Goal: Task Accomplishment & Management: Complete application form

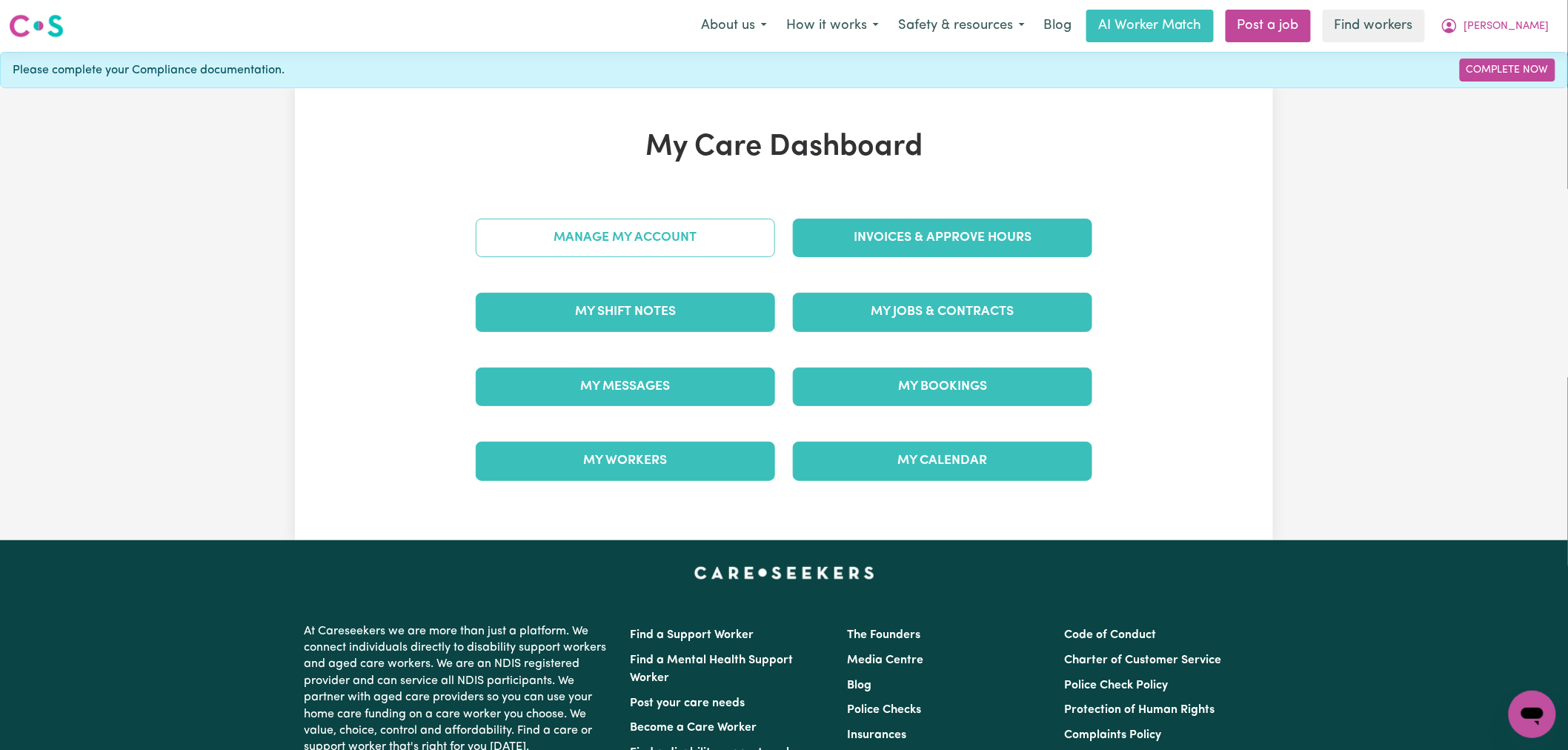
click at [723, 243] on link "Manage My Account" at bounding box center [625, 238] width 299 height 39
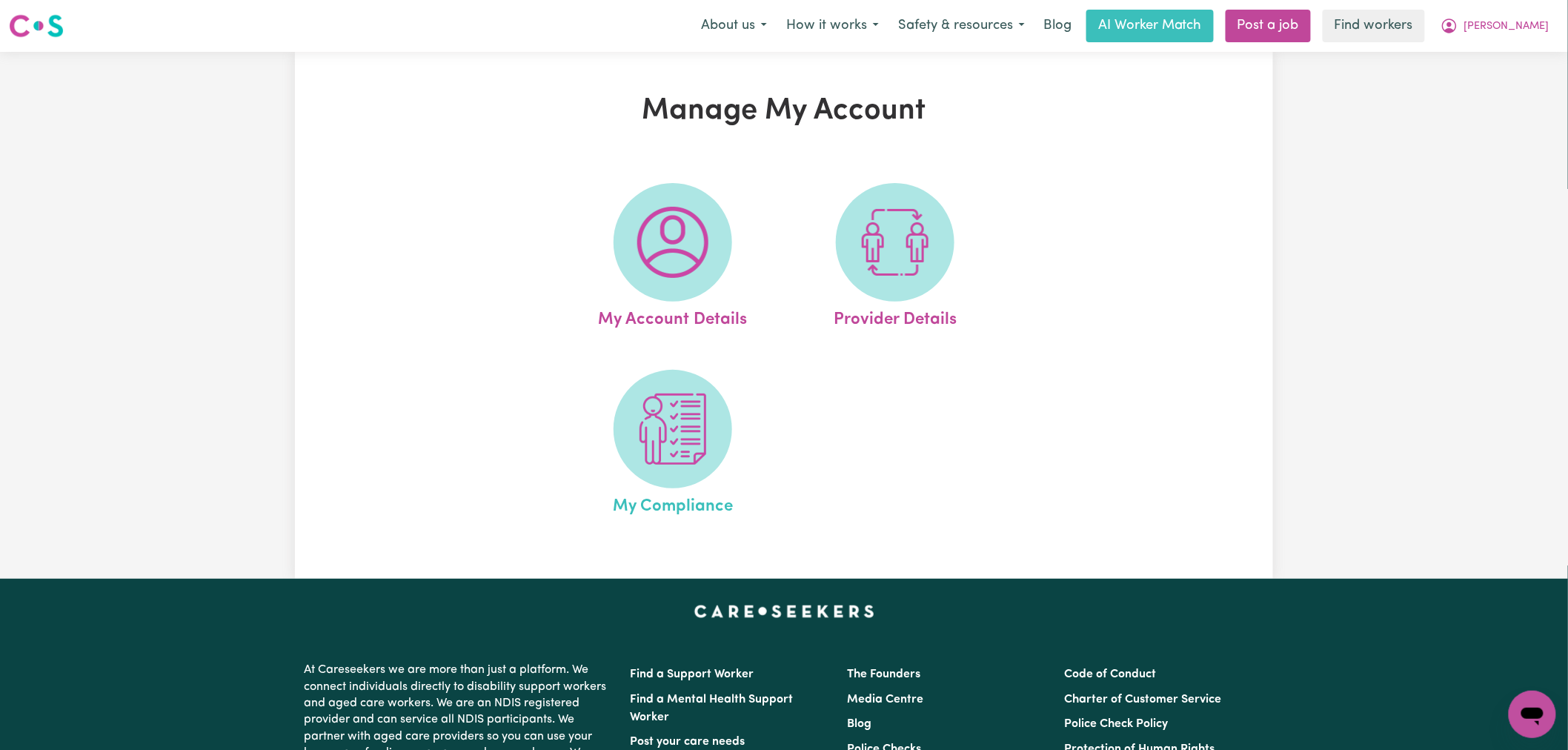
click at [661, 497] on span "My Compliance" at bounding box center [673, 503] width 120 height 31
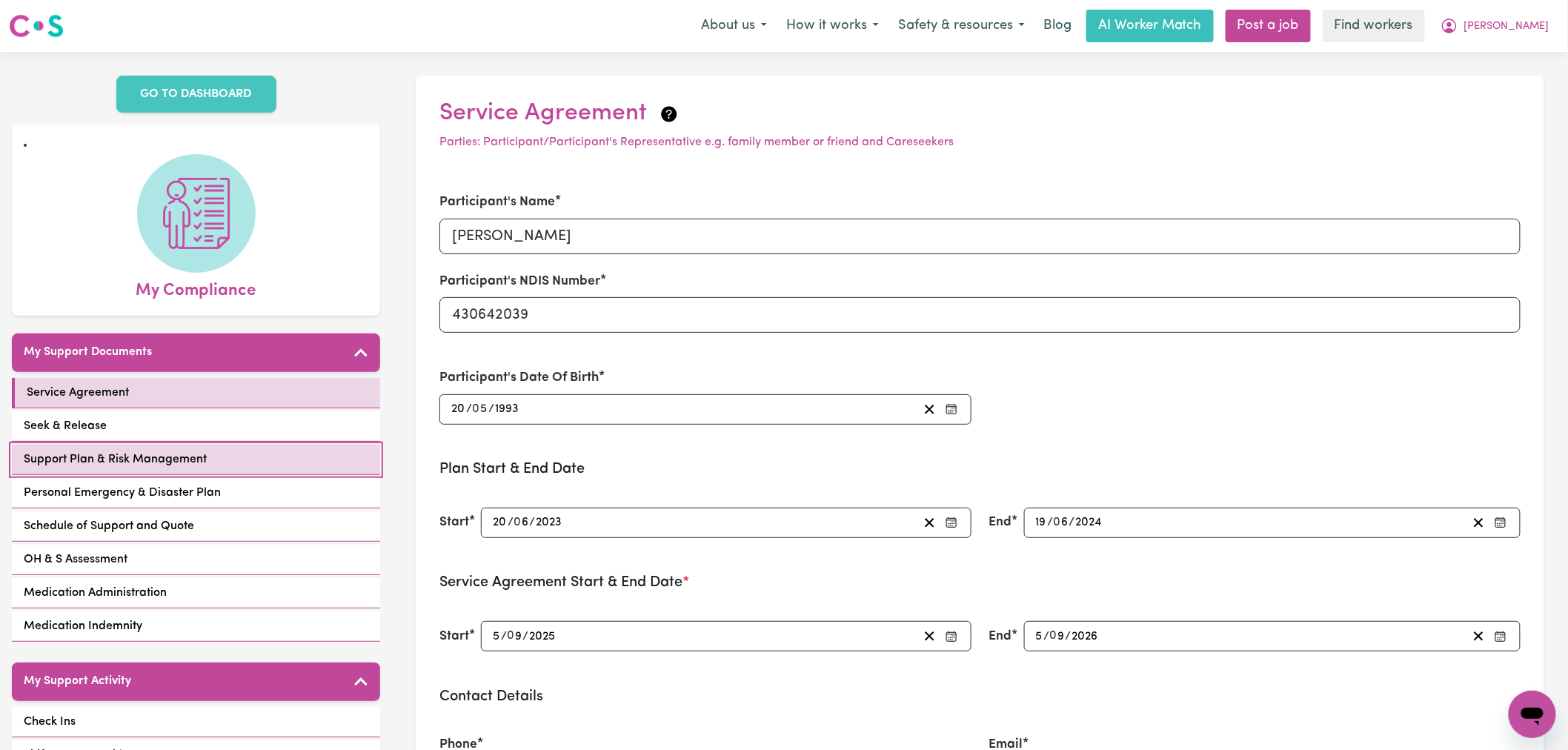
click at [247, 462] on link "Support Plan & Risk Management" at bounding box center [195, 460] width 368 height 31
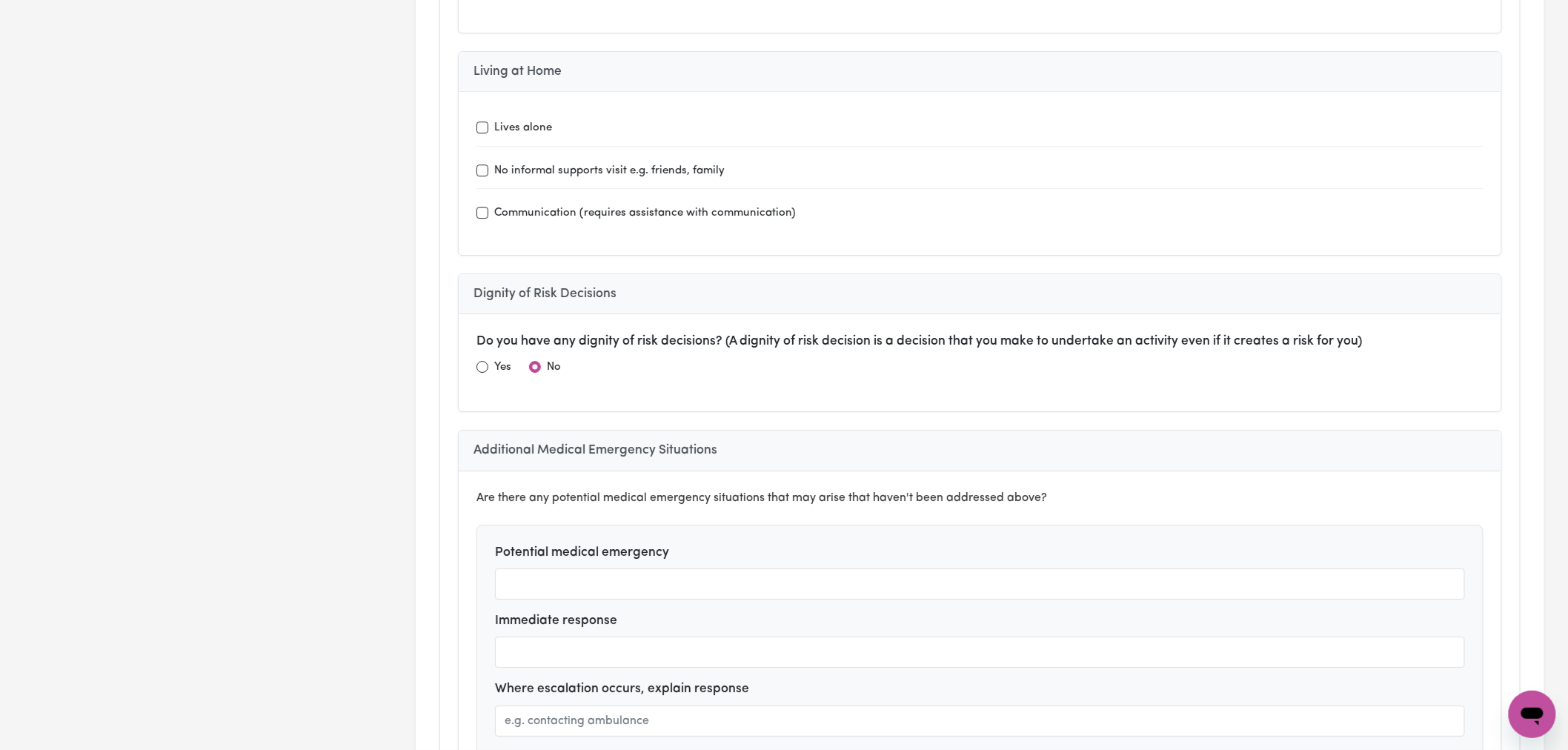
scroll to position [4290, 0]
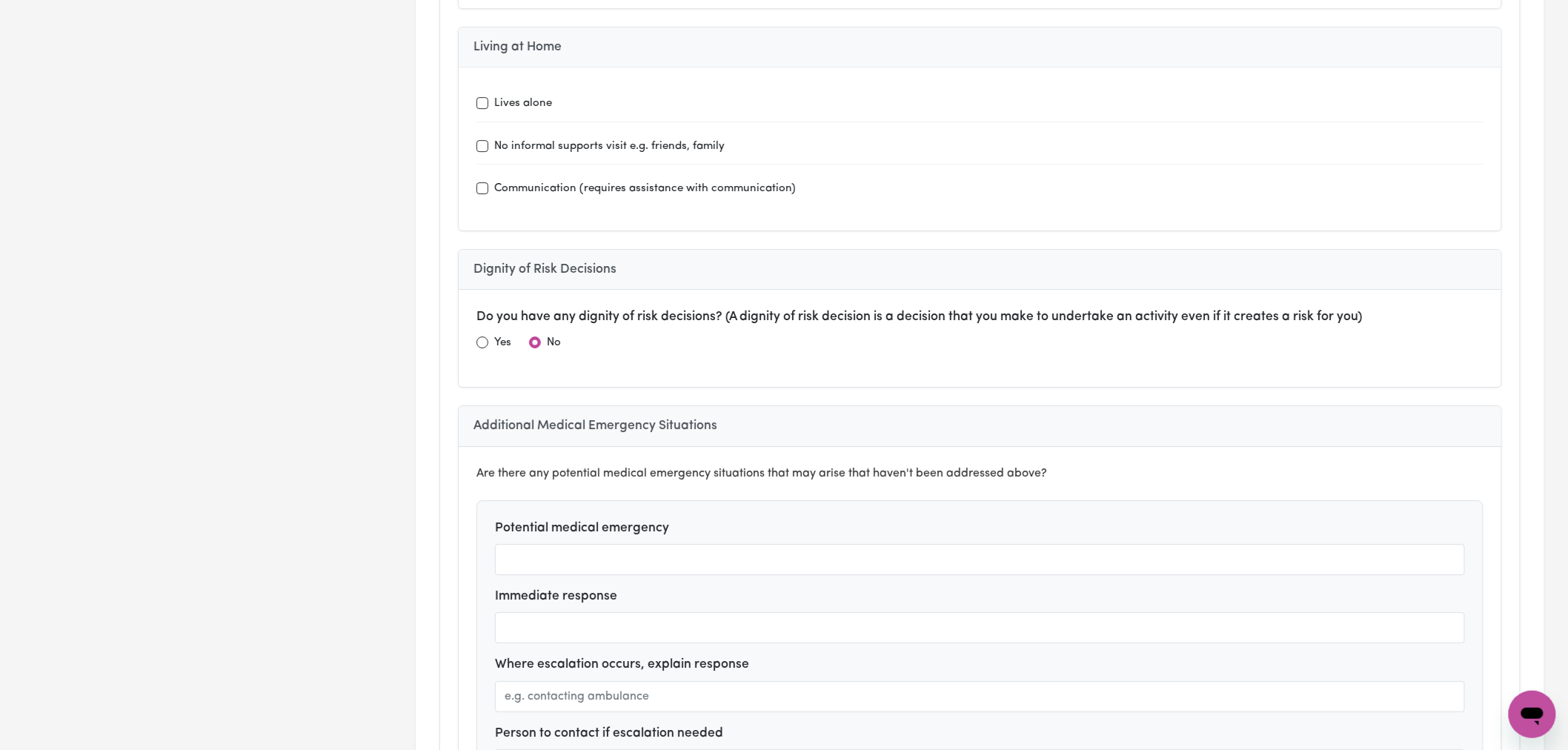
click at [491, 333] on div "Yes" at bounding box center [494, 342] width 35 height 18
click at [487, 337] on input "radio" at bounding box center [482, 342] width 11 height 11
radio input "true"
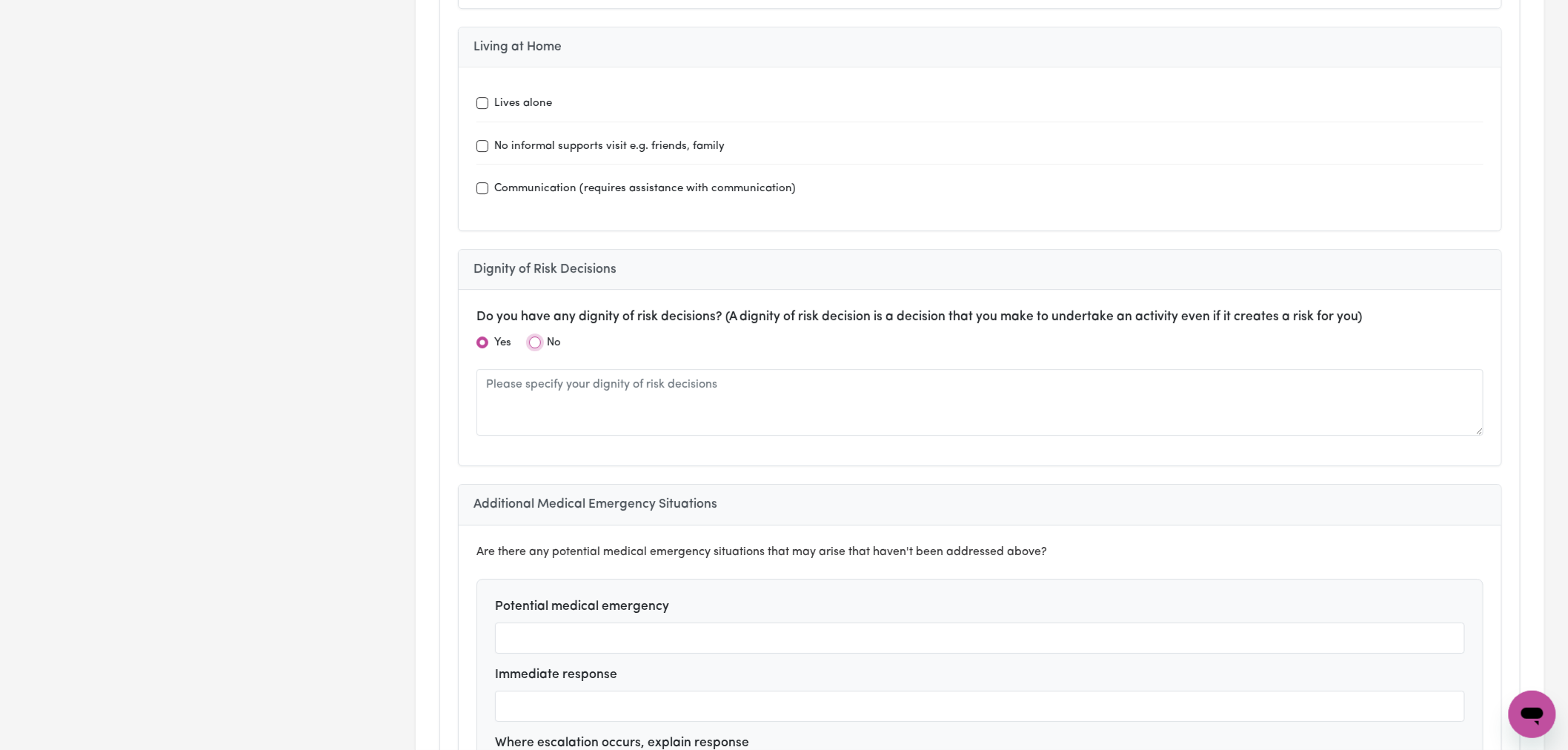
click at [536, 337] on input "radio" at bounding box center [535, 342] width 11 height 11
radio input "true"
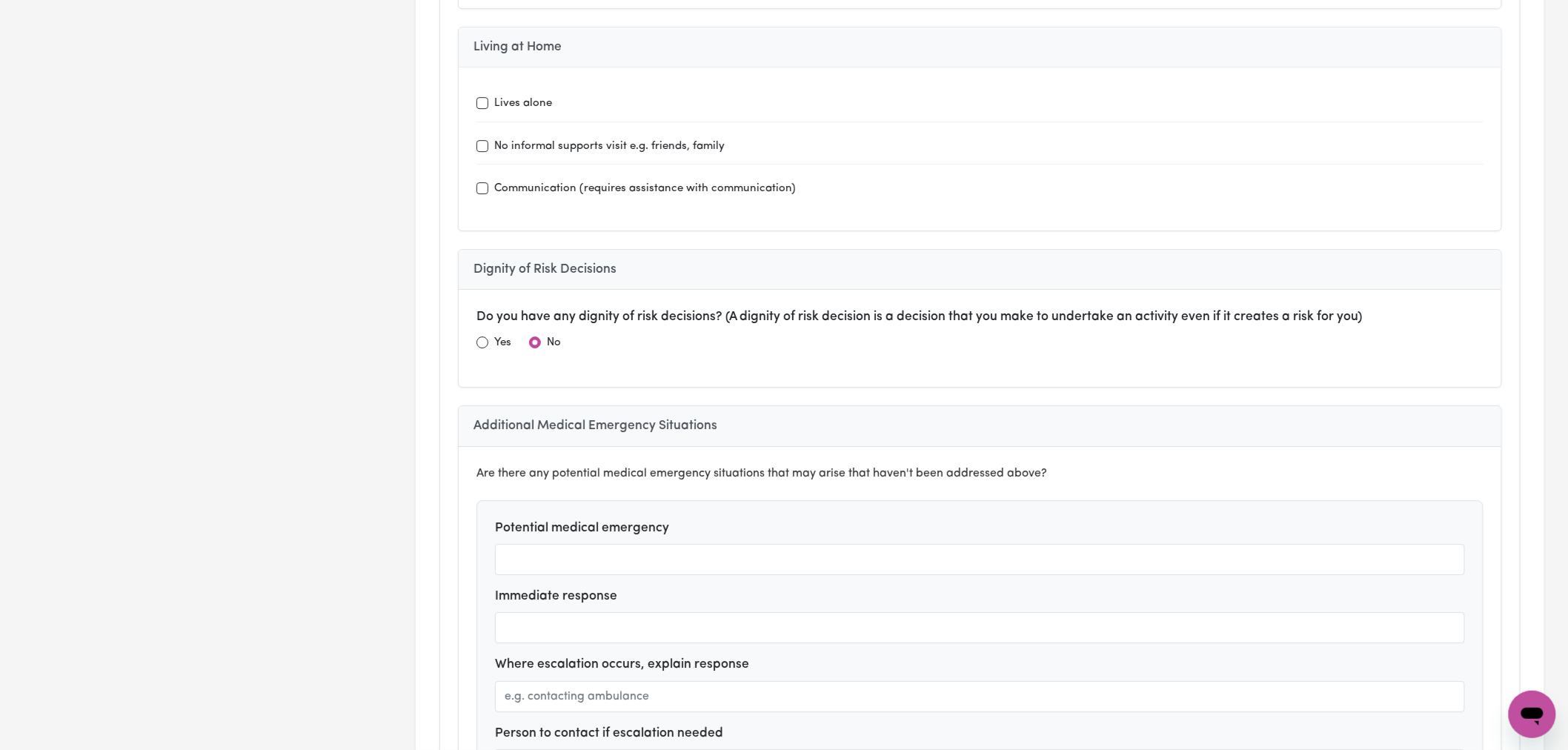
click at [694, 333] on div "Yes No" at bounding box center [980, 346] width 1007 height 25
click at [709, 308] on div "Do you have any dignity of risk decisions? (A dignity of risk decision is a dec…" at bounding box center [980, 332] width 1007 height 49
